Goal: Information Seeking & Learning: Check status

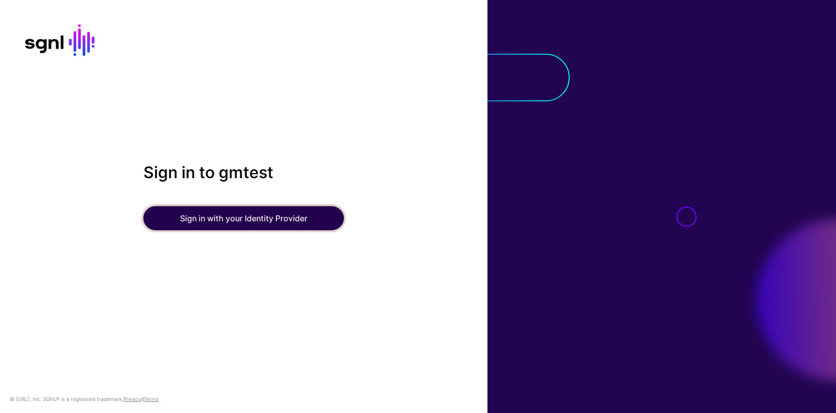
click at [235, 220] on button "Sign in with your Identity Provider" at bounding box center [243, 218] width 201 height 24
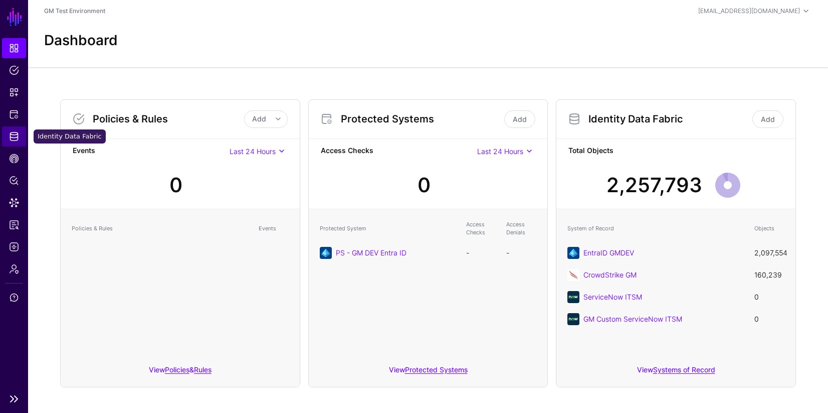
click at [14, 139] on span "Identity Data Fabric" at bounding box center [14, 136] width 10 height 10
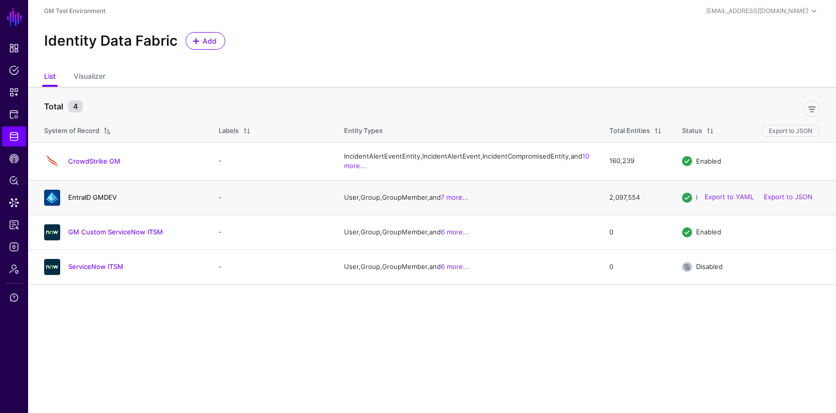
click at [90, 201] on link "EntraID GMDEV" at bounding box center [92, 197] width 49 height 8
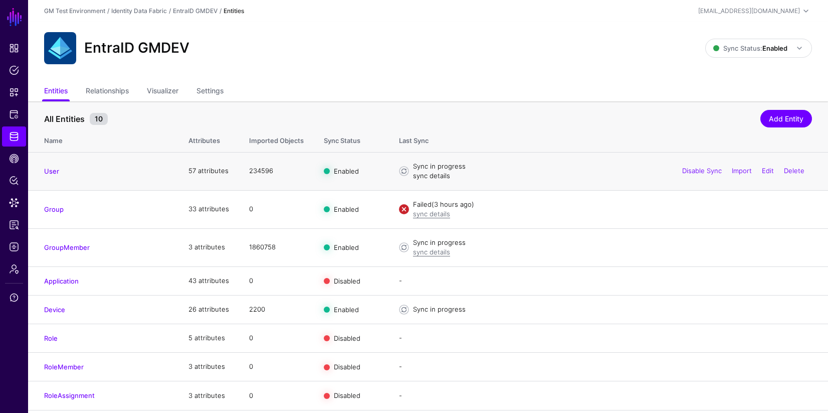
click at [423, 177] on link "sync details" at bounding box center [431, 175] width 37 height 8
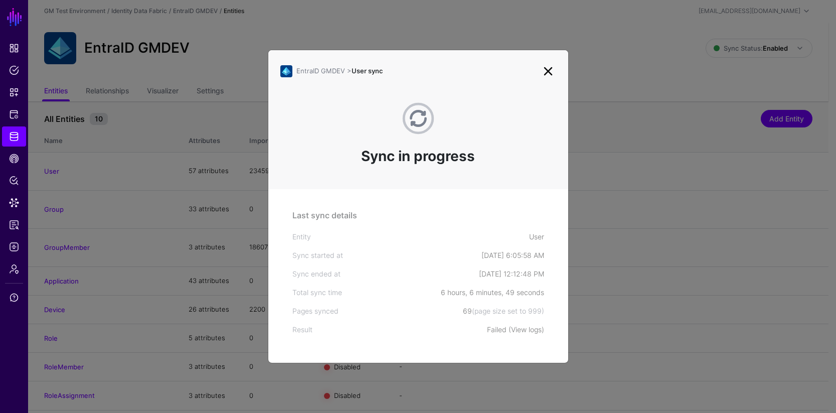
click at [522, 331] on link "View logs" at bounding box center [526, 329] width 31 height 9
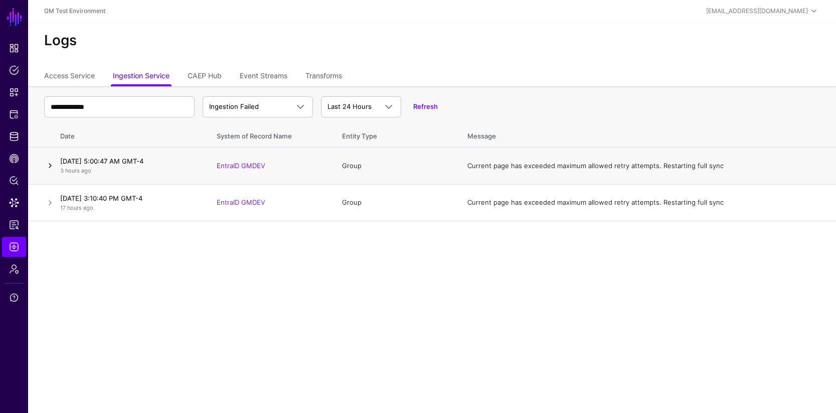
click at [52, 166] on link at bounding box center [50, 165] width 12 height 12
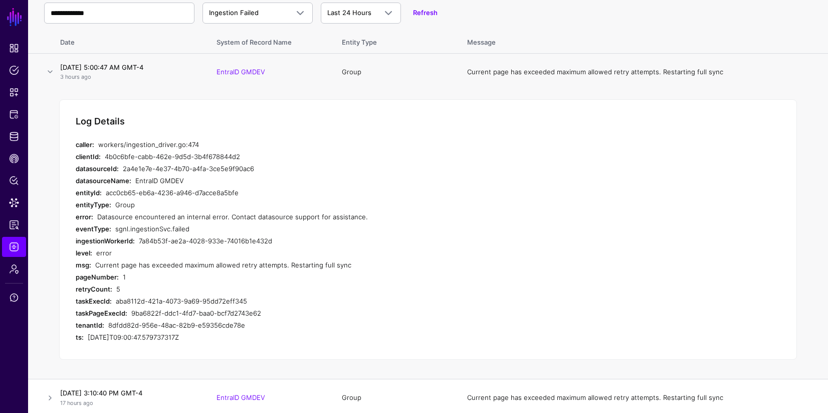
scroll to position [97, 0]
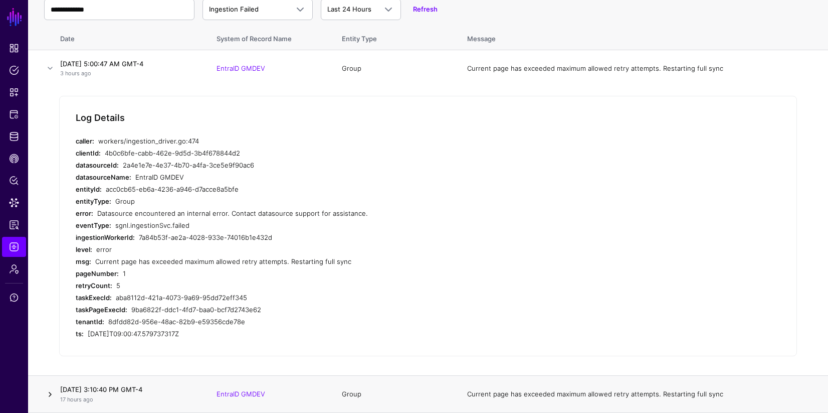
click at [50, 396] on link at bounding box center [50, 394] width 12 height 12
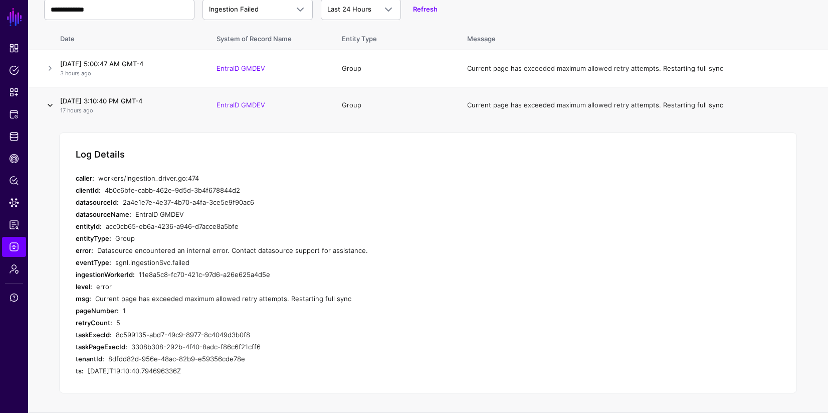
click at [51, 104] on link at bounding box center [50, 105] width 12 height 12
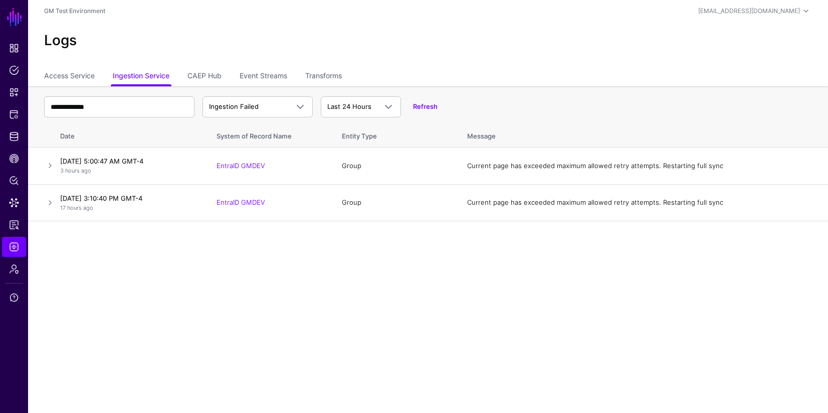
scroll to position [0, 0]
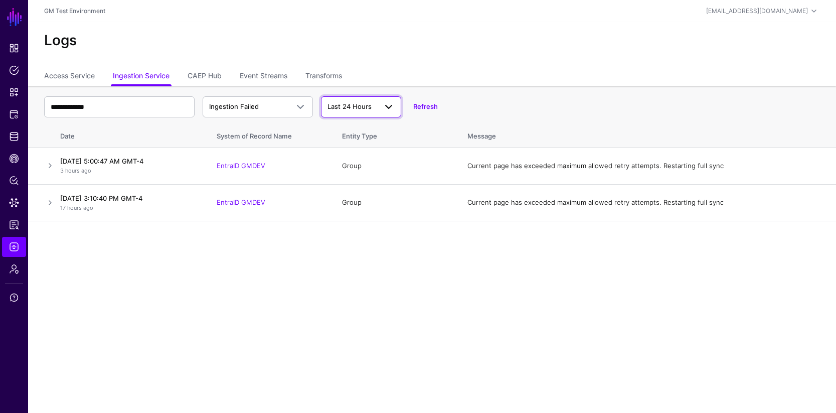
click at [390, 108] on span at bounding box center [389, 107] width 12 height 12
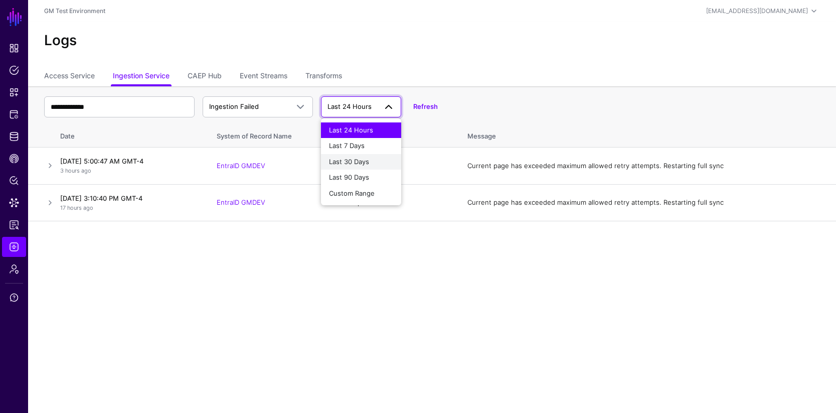
click at [353, 164] on span "Last 30 Days" at bounding box center [349, 161] width 40 height 8
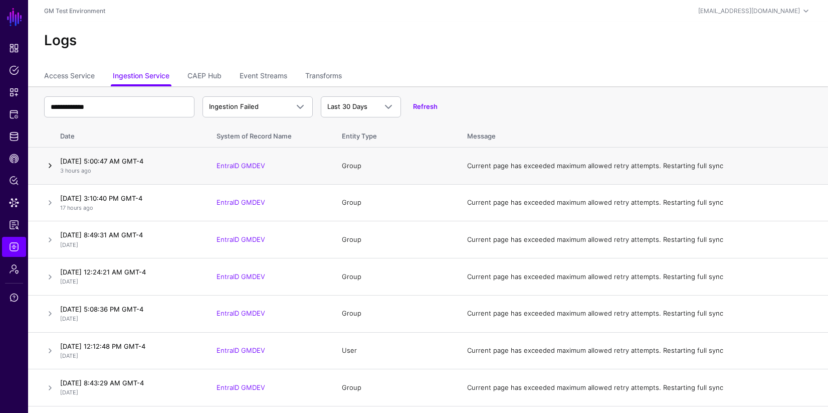
click at [51, 167] on link at bounding box center [50, 165] width 12 height 12
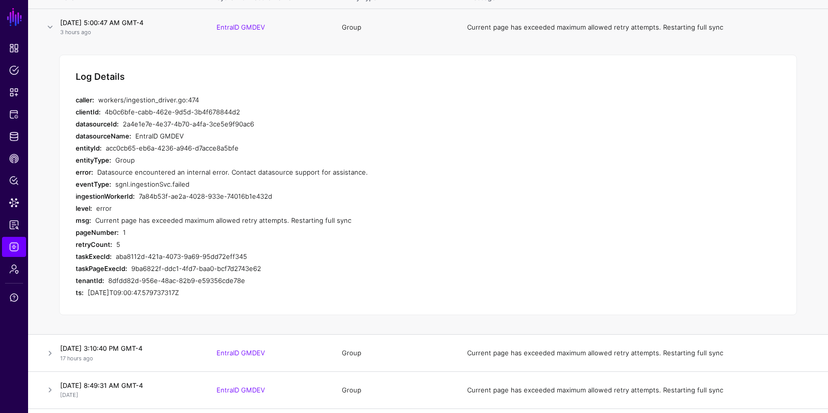
scroll to position [145, 0]
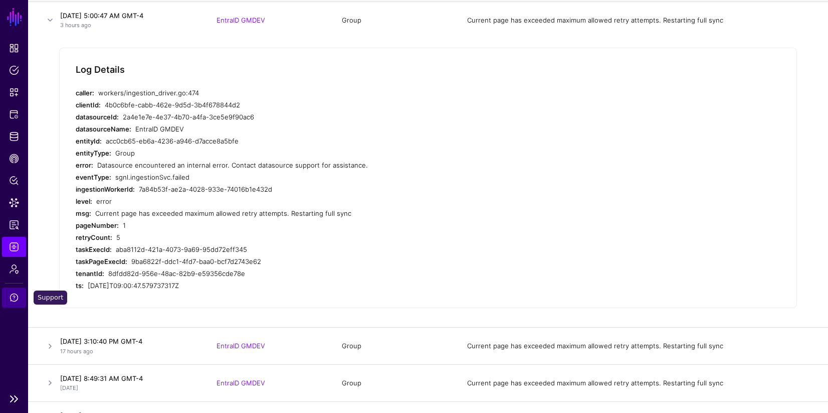
click at [18, 299] on span "Support" at bounding box center [14, 297] width 10 height 10
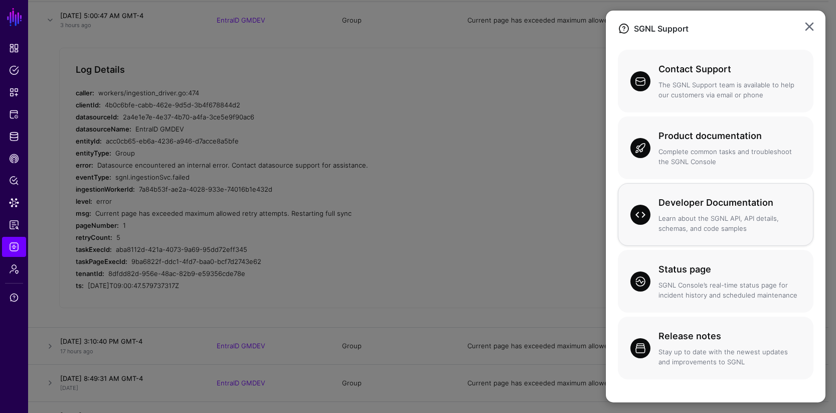
click at [669, 226] on p "Learn about the SGNL API, API details, schemas, and code samples" at bounding box center [729, 224] width 142 height 20
click at [811, 29] on link at bounding box center [809, 27] width 16 height 16
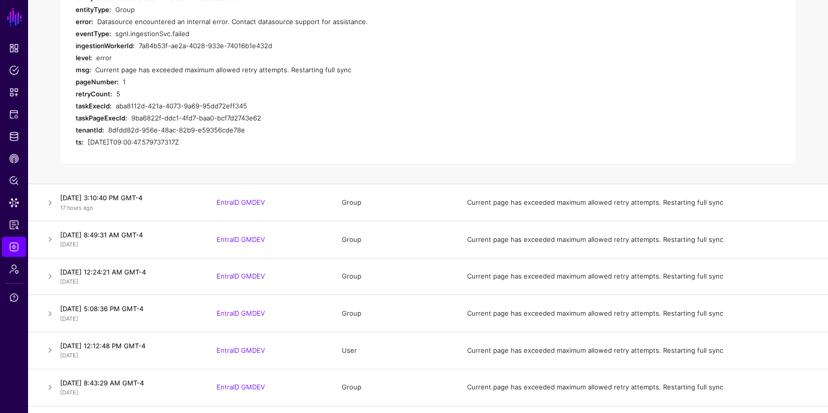
scroll to position [0, 0]
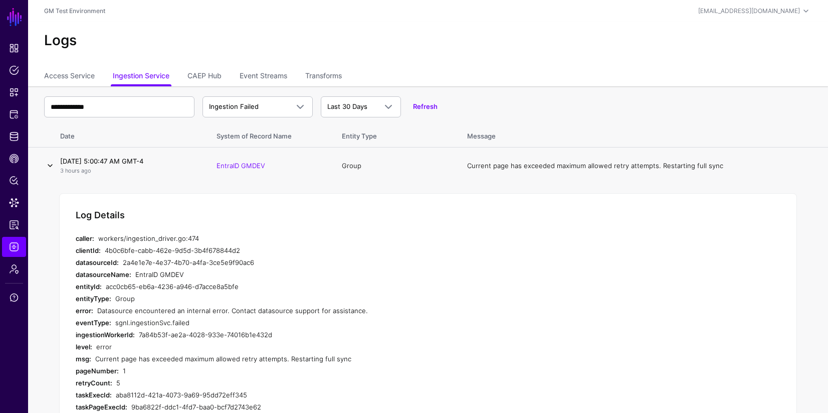
click at [49, 166] on link at bounding box center [50, 165] width 12 height 12
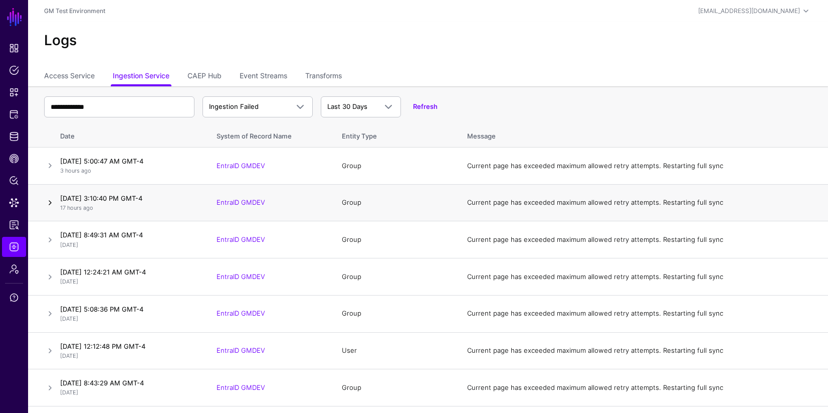
click at [51, 203] on link at bounding box center [50, 203] width 12 height 12
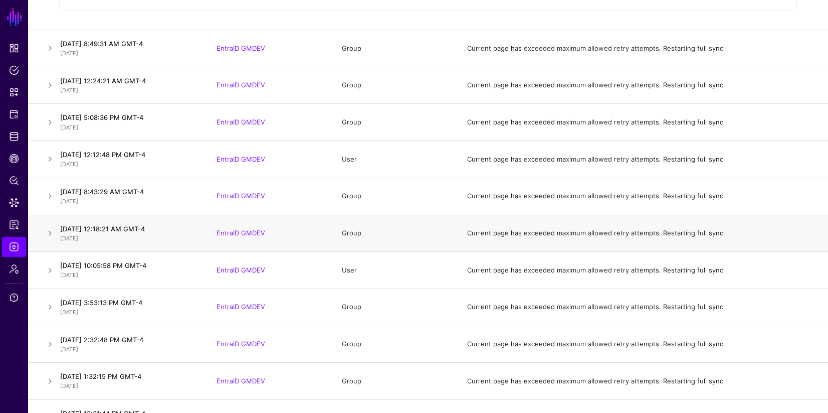
scroll to position [412, 0]
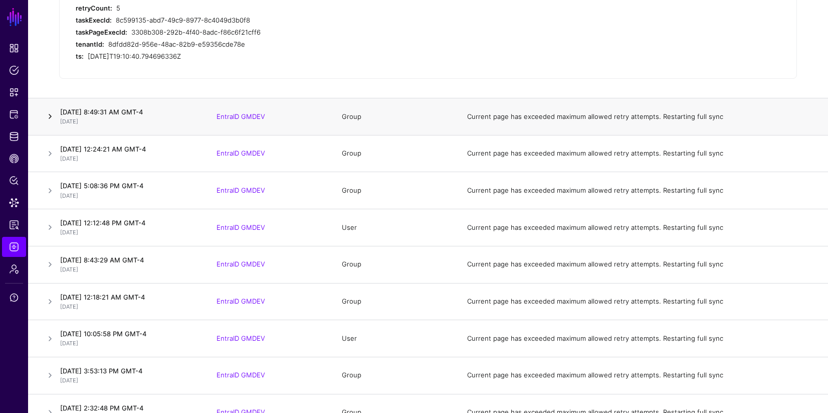
click at [52, 116] on link at bounding box center [50, 116] width 12 height 12
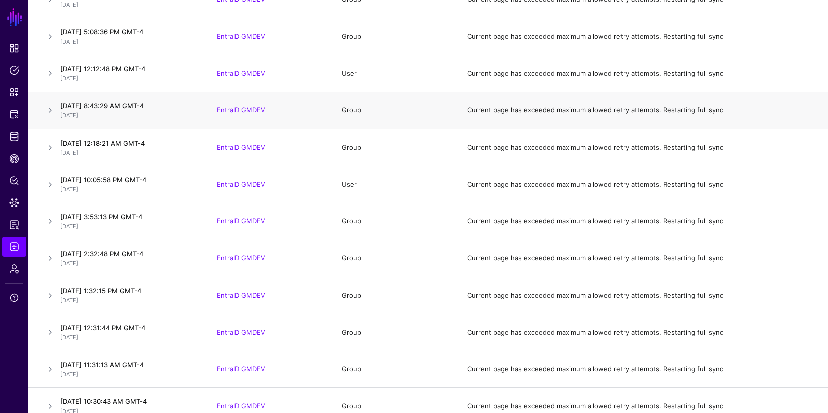
scroll to position [670, 0]
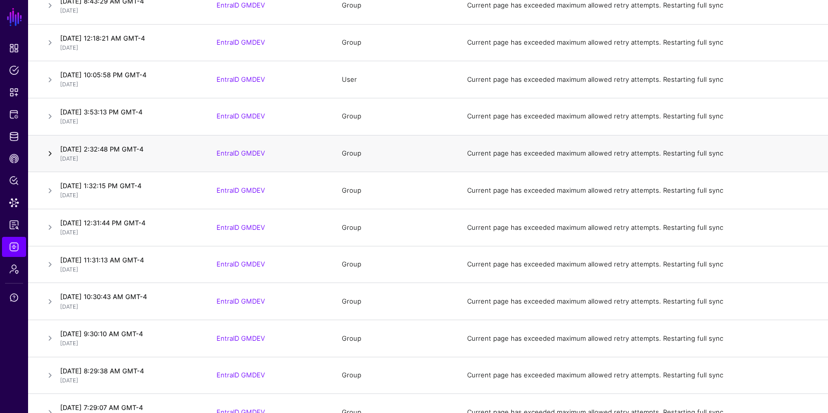
click at [51, 154] on link at bounding box center [50, 153] width 12 height 12
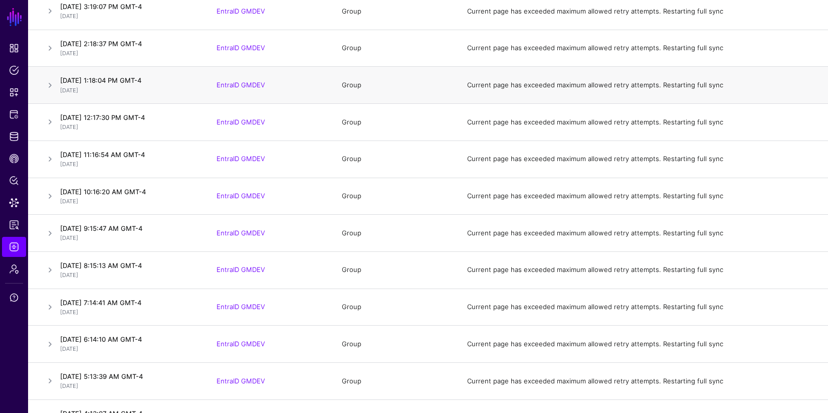
scroll to position [3201, 0]
